Goal: Information Seeking & Learning: Understand process/instructions

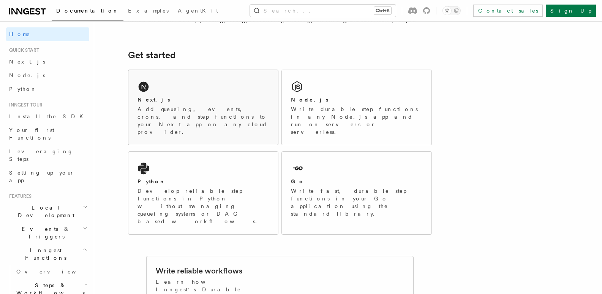
click at [209, 101] on div "Next.js" at bounding box center [203, 100] width 131 height 8
click at [184, 108] on p "Add queueing, events, crons, and step functions to your Next app on any cloud p…" at bounding box center [203, 120] width 131 height 30
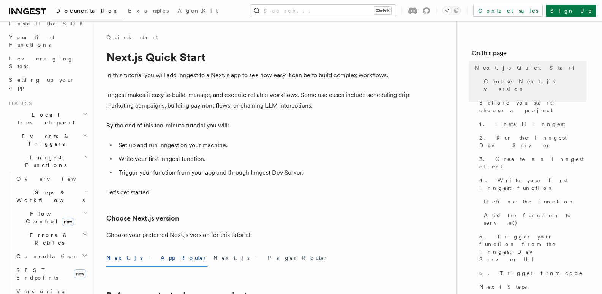
scroll to position [109, 0]
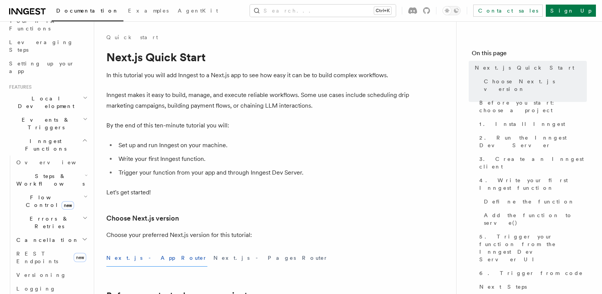
click at [82, 137] on icon "button" at bounding box center [85, 140] width 6 height 6
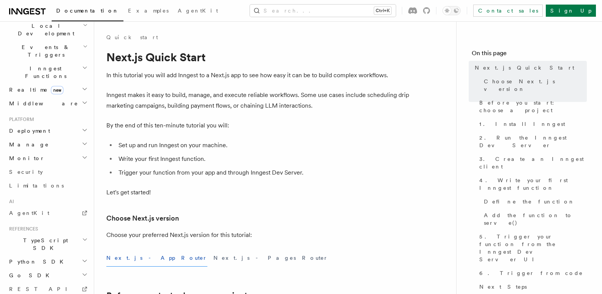
scroll to position [182, 0]
click at [29, 209] on span "AgentKit" at bounding box center [29, 212] width 40 height 6
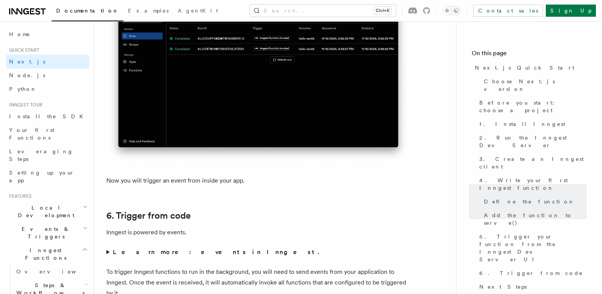
scroll to position [3622, 0]
